Goal: Check status: Check status

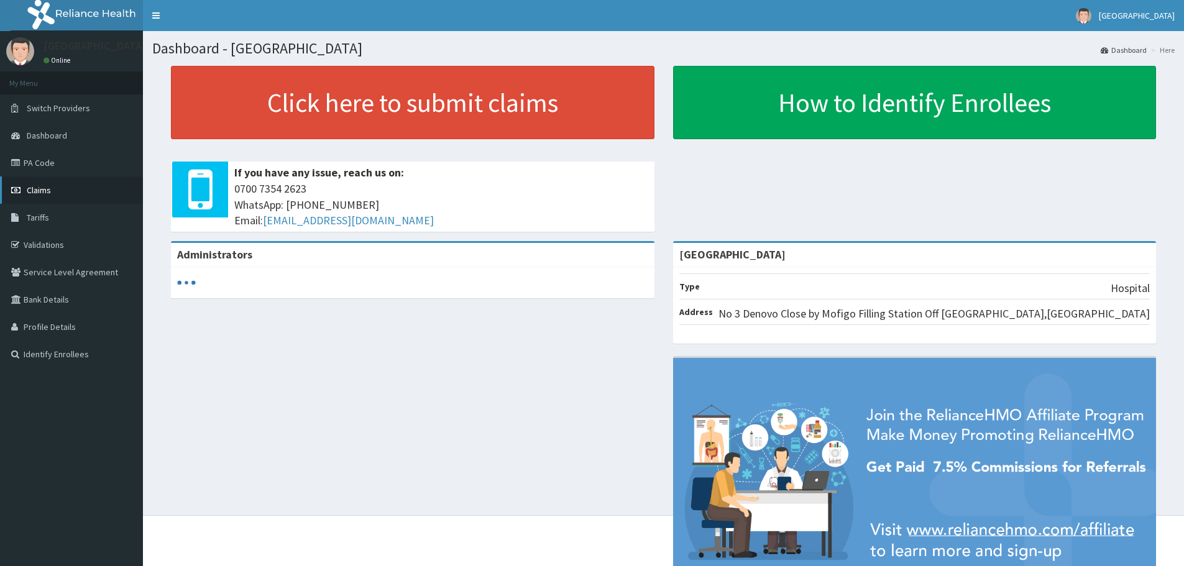
click at [51, 189] on link "Claims" at bounding box center [71, 190] width 143 height 27
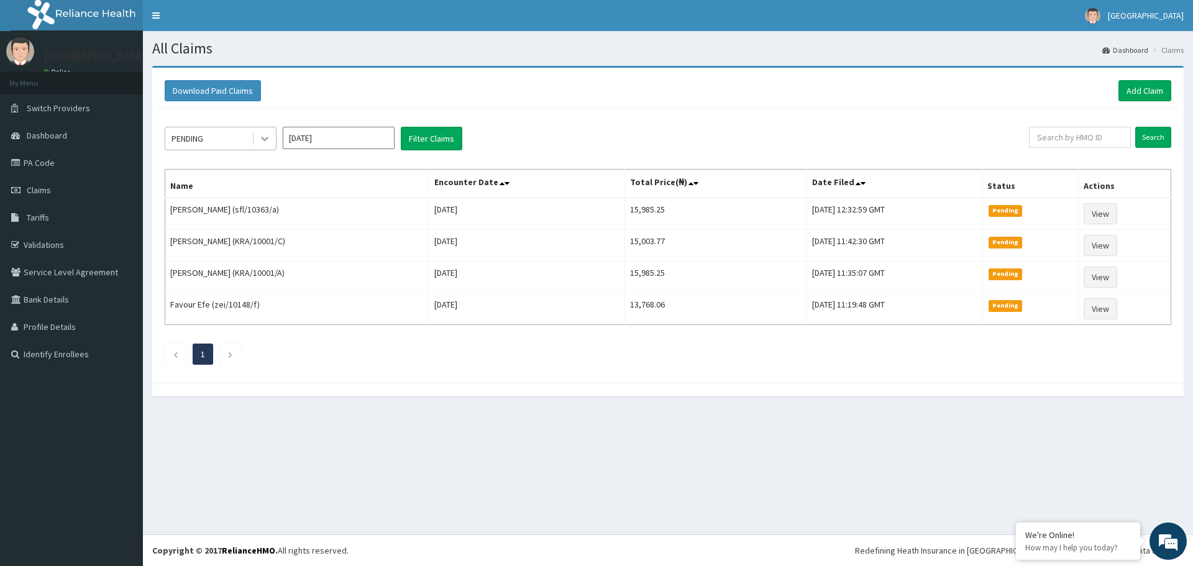
click at [263, 139] on icon at bounding box center [264, 139] width 7 height 4
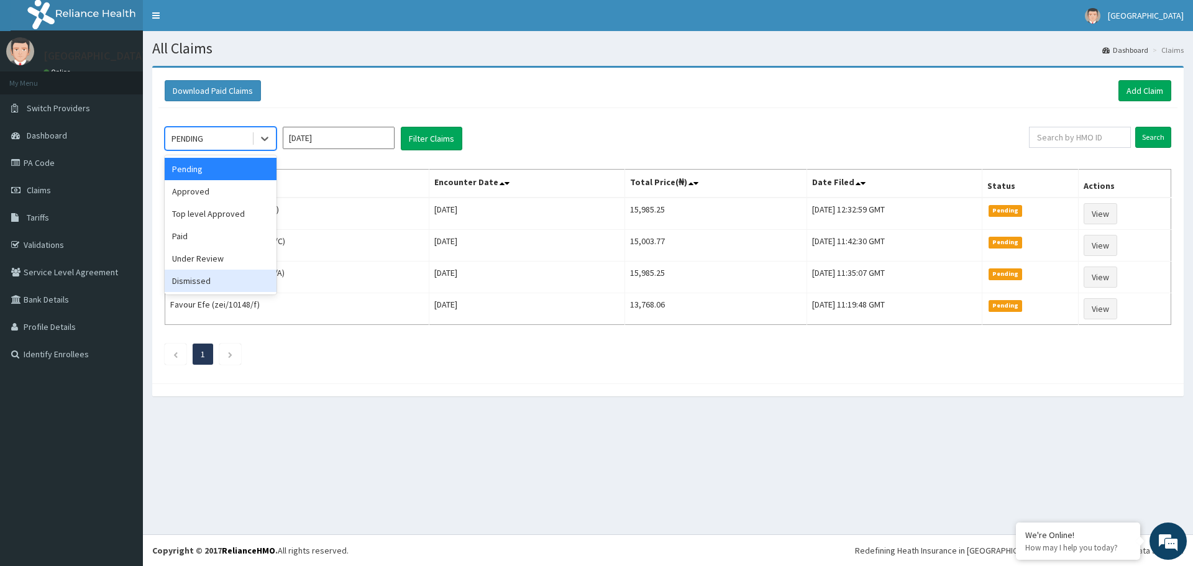
click at [239, 272] on div "Dismissed" at bounding box center [221, 281] width 112 height 22
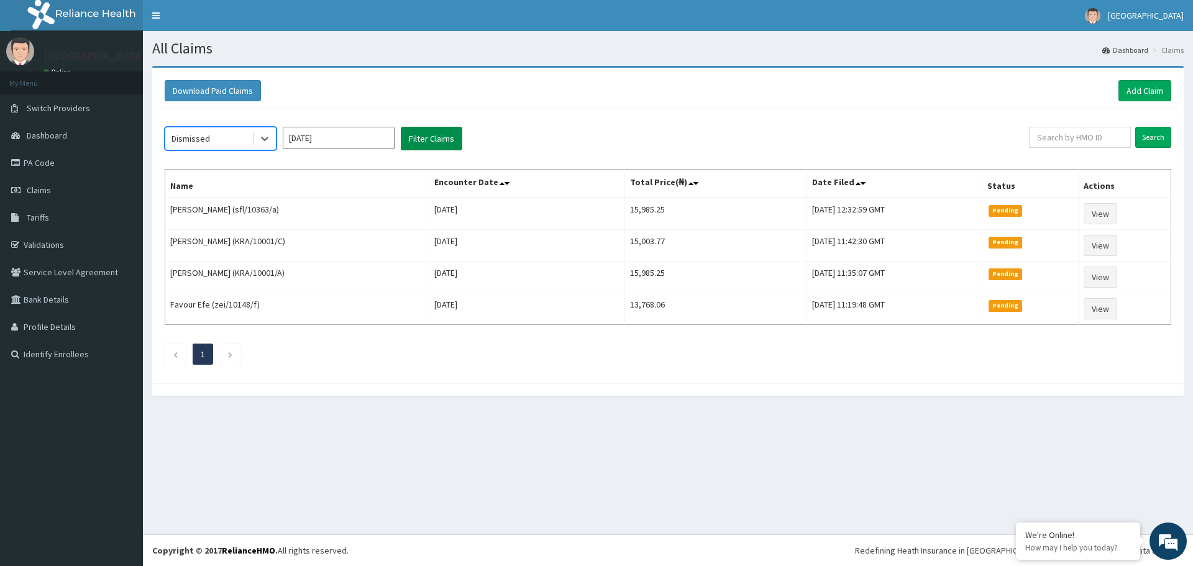
click at [425, 139] on button "Filter Claims" at bounding box center [432, 139] width 62 height 24
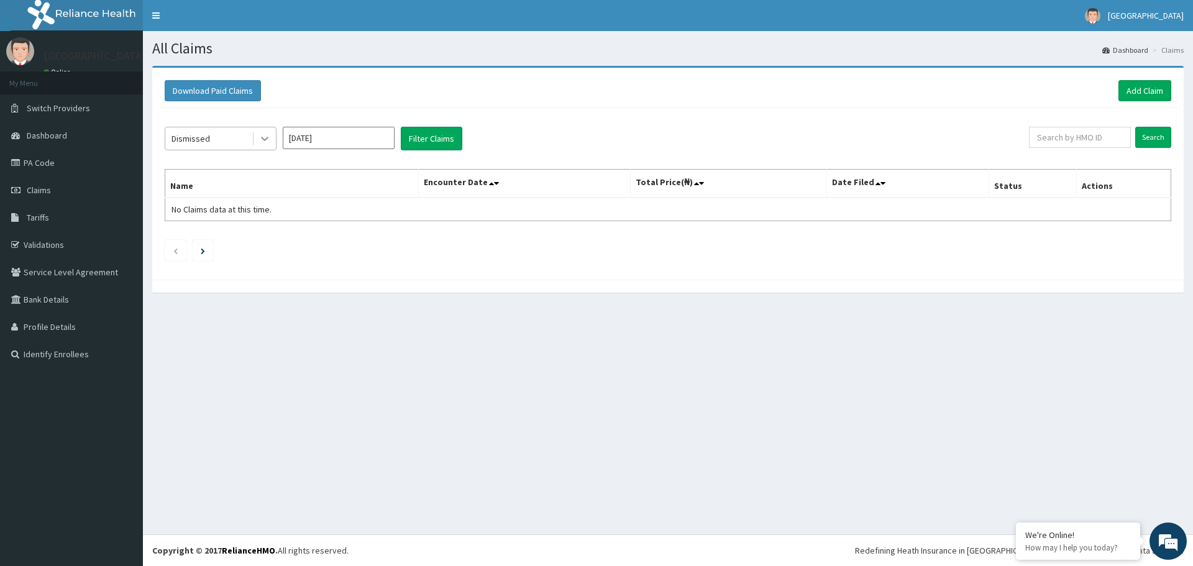
click at [259, 139] on icon at bounding box center [265, 138] width 12 height 12
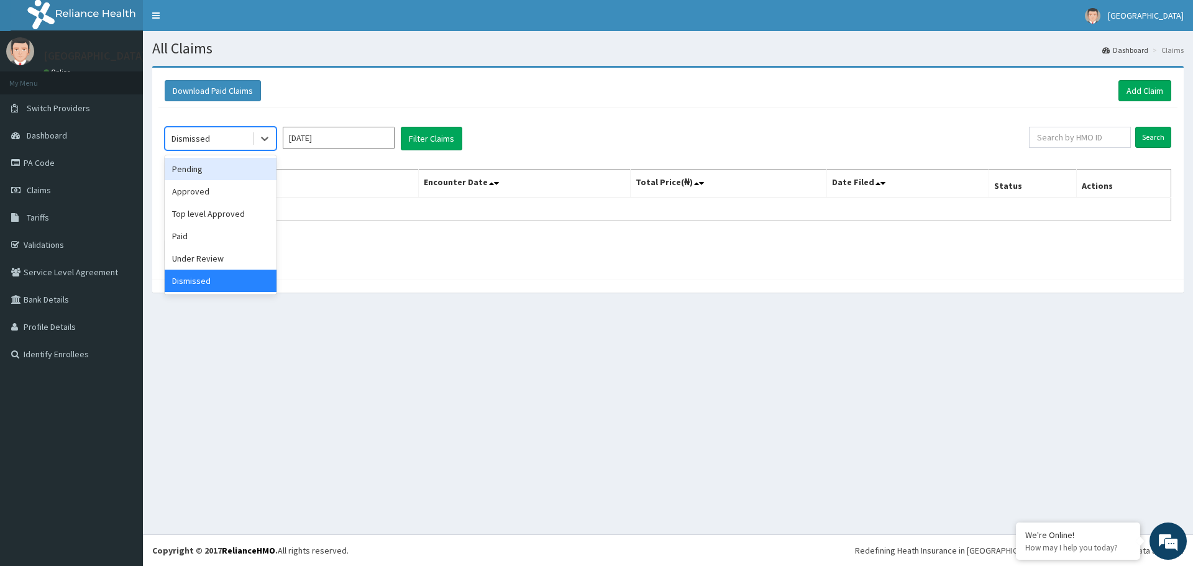
click at [238, 168] on div "Pending" at bounding box center [221, 169] width 112 height 22
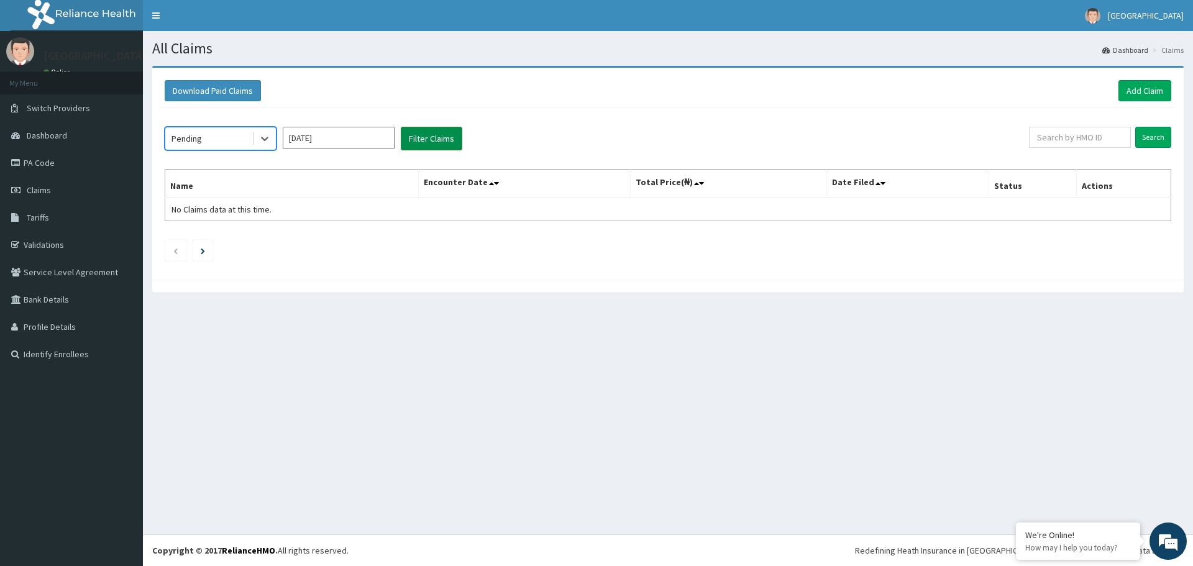
click at [452, 140] on button "Filter Claims" at bounding box center [432, 139] width 62 height 24
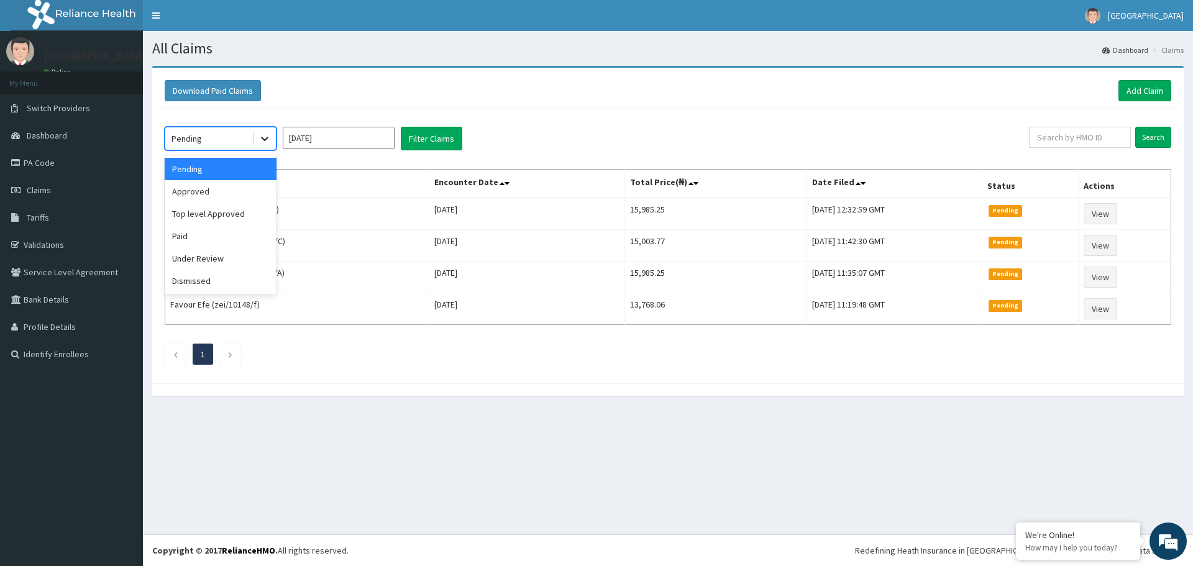
click at [261, 135] on icon at bounding box center [265, 138] width 12 height 12
click at [217, 258] on div "Under Review" at bounding box center [221, 258] width 112 height 22
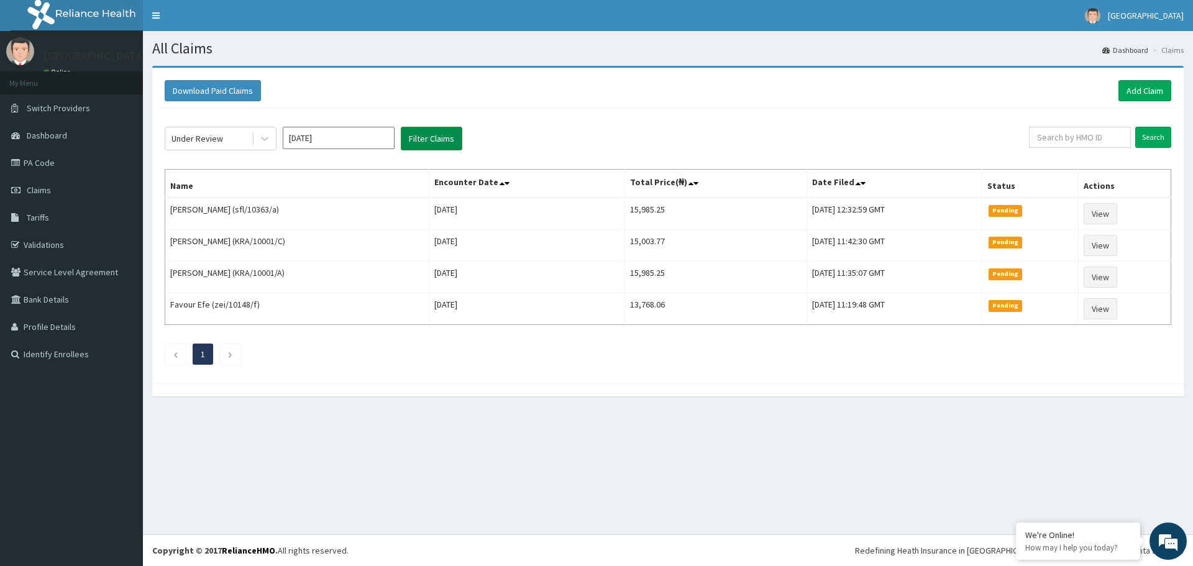
click at [439, 139] on button "Filter Claims" at bounding box center [432, 139] width 62 height 24
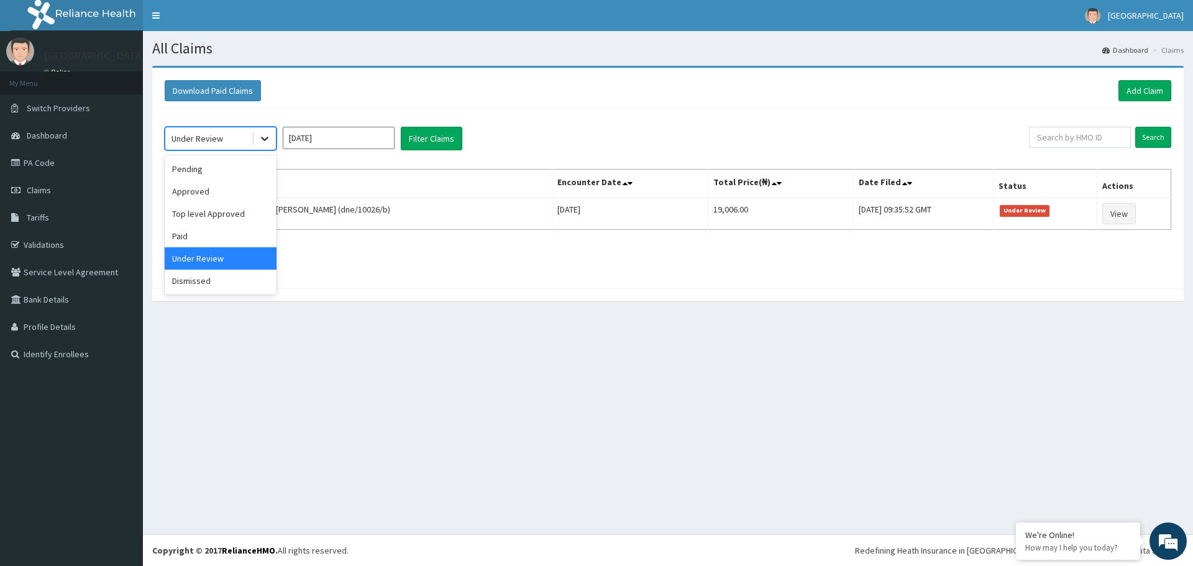
click at [263, 139] on icon at bounding box center [264, 139] width 7 height 4
click at [224, 236] on div "Paid" at bounding box center [221, 236] width 112 height 22
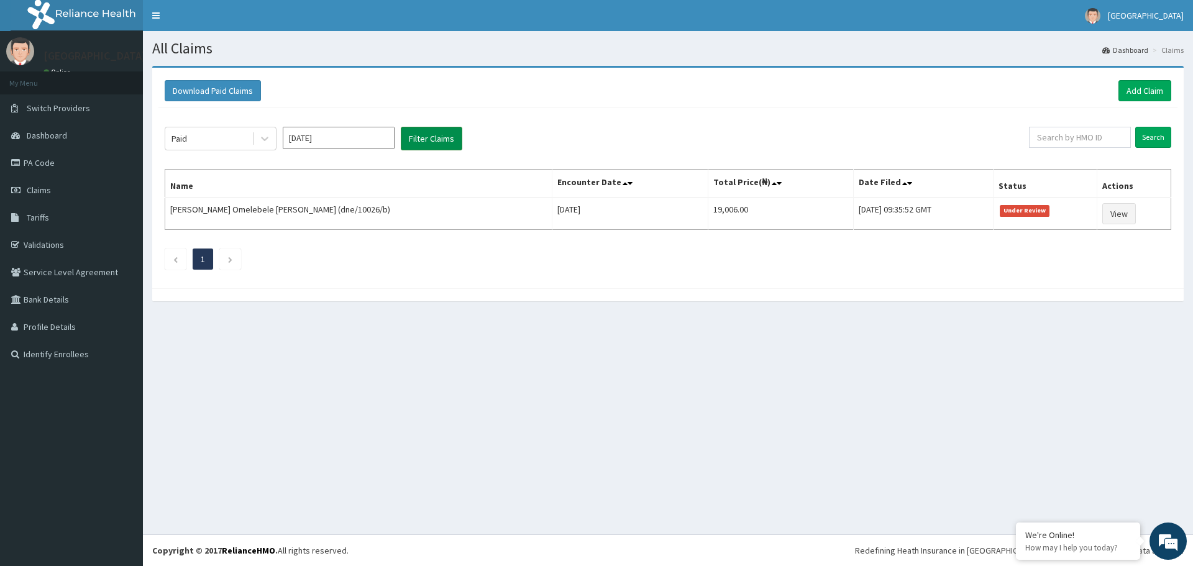
click at [428, 144] on button "Filter Claims" at bounding box center [432, 139] width 62 height 24
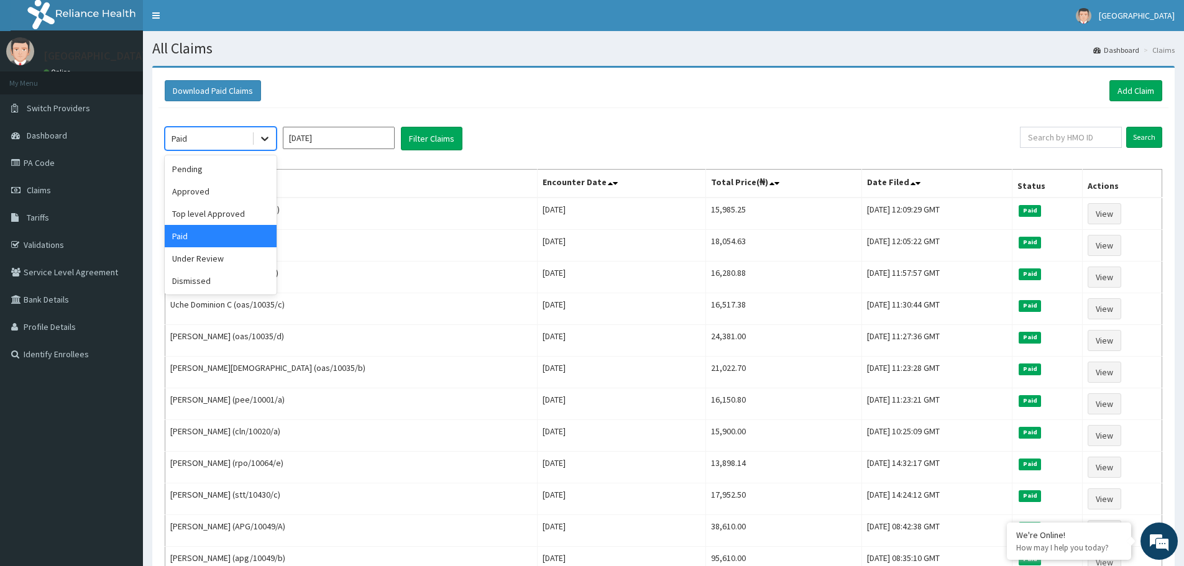
click at [265, 137] on icon at bounding box center [265, 138] width 12 height 12
click at [243, 183] on div "Approved" at bounding box center [221, 191] width 112 height 22
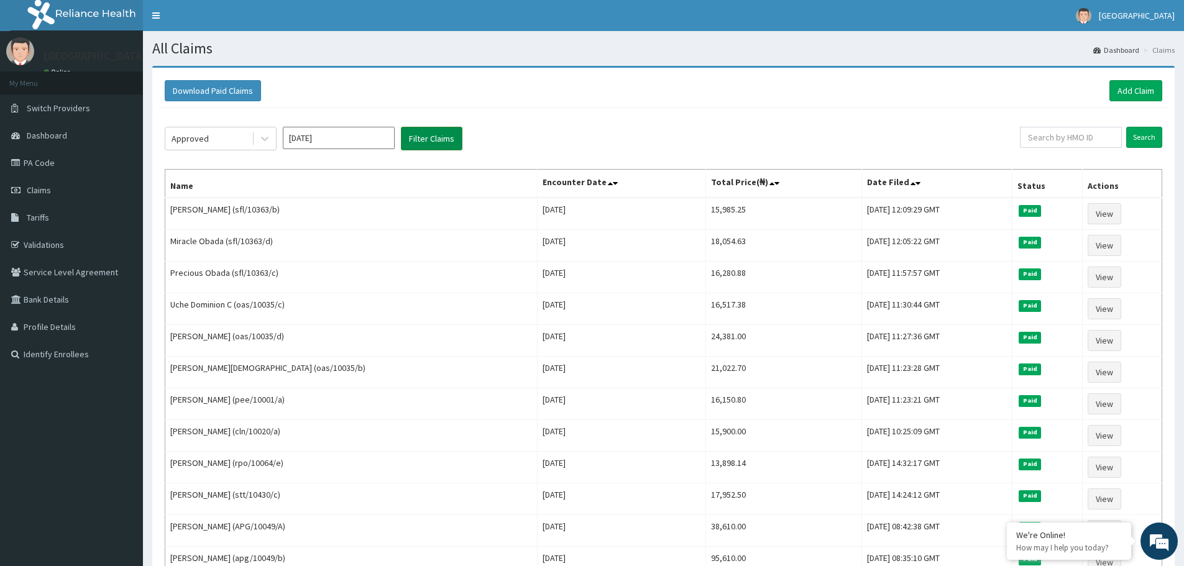
click at [427, 134] on button "Filter Claims" at bounding box center [432, 139] width 62 height 24
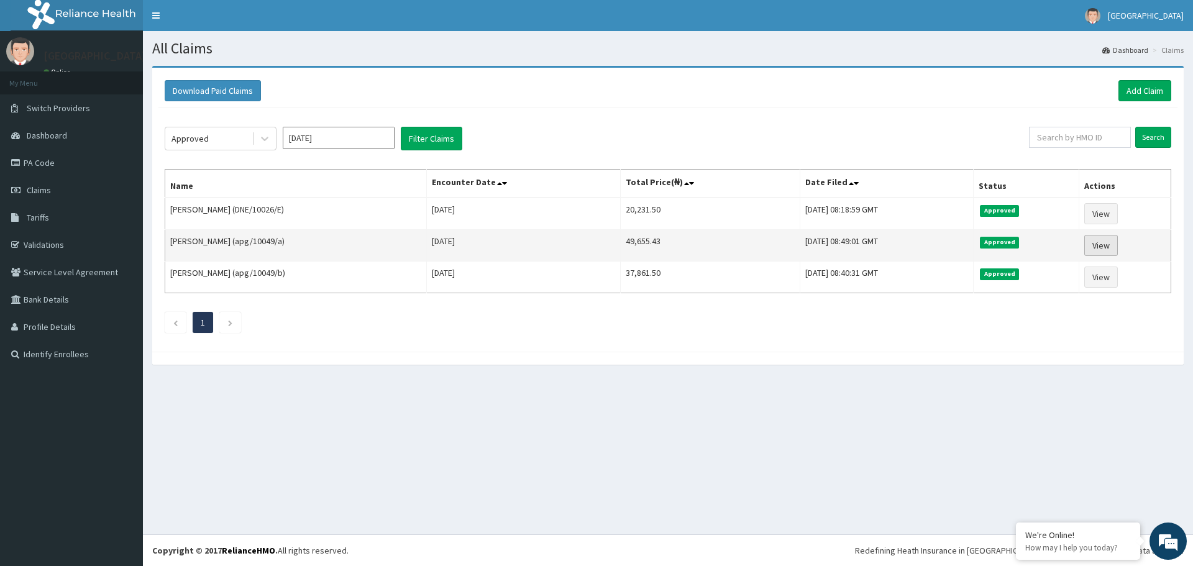
click at [1118, 247] on link "View" at bounding box center [1102, 245] width 34 height 21
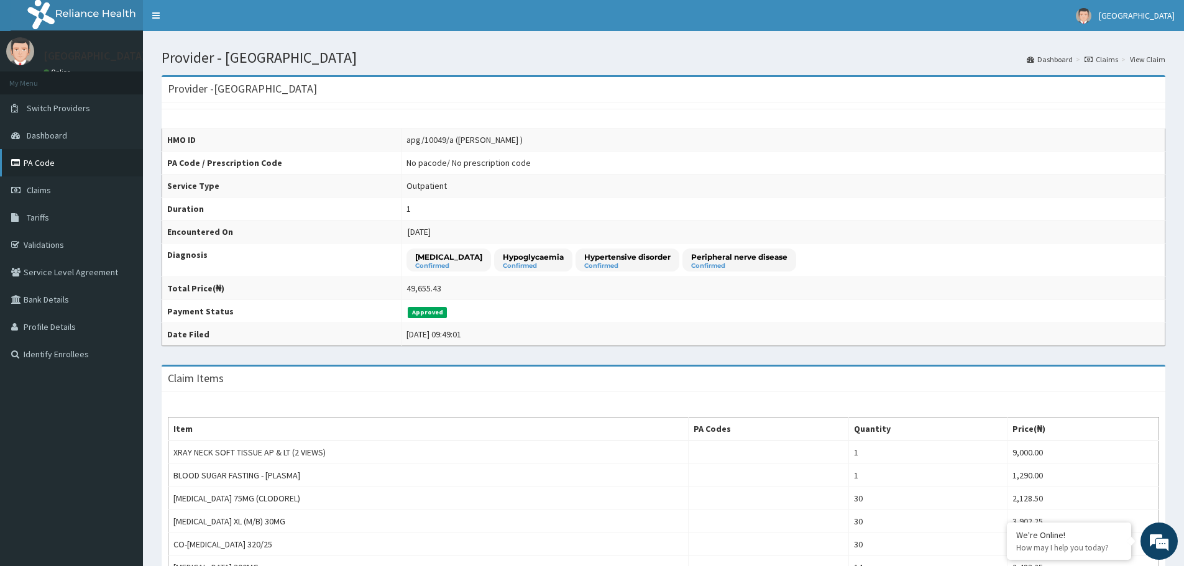
click at [70, 165] on link "PA Code" at bounding box center [71, 162] width 143 height 27
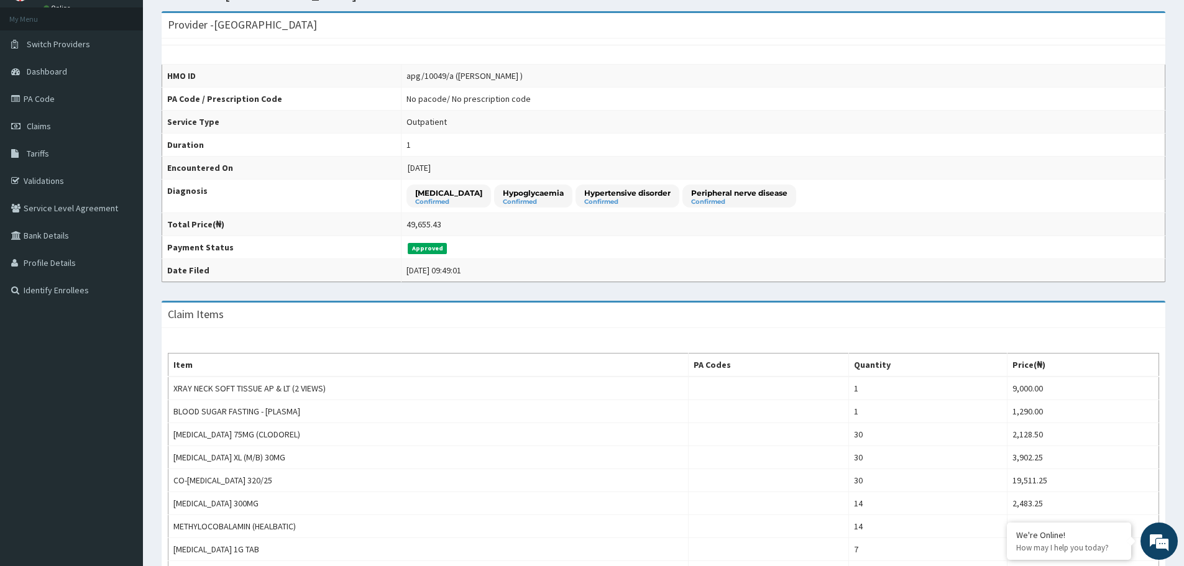
scroll to position [42, 0]
